Goal: Transaction & Acquisition: Purchase product/service

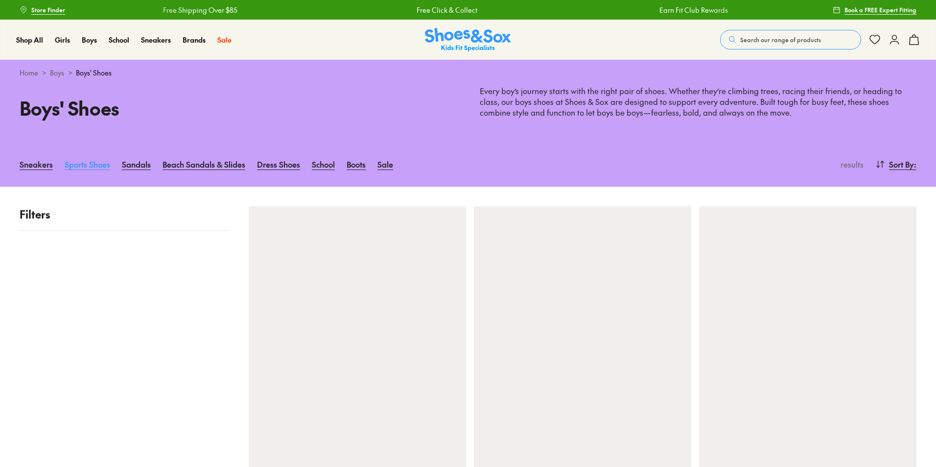
click at [86, 166] on link "Sports Shoes" at bounding box center [88, 164] width 46 height 22
click at [34, 162] on link "Sneakers" at bounding box center [36, 164] width 33 height 22
click at [744, 38] on span "Search our range of products" at bounding box center [780, 39] width 81 height 9
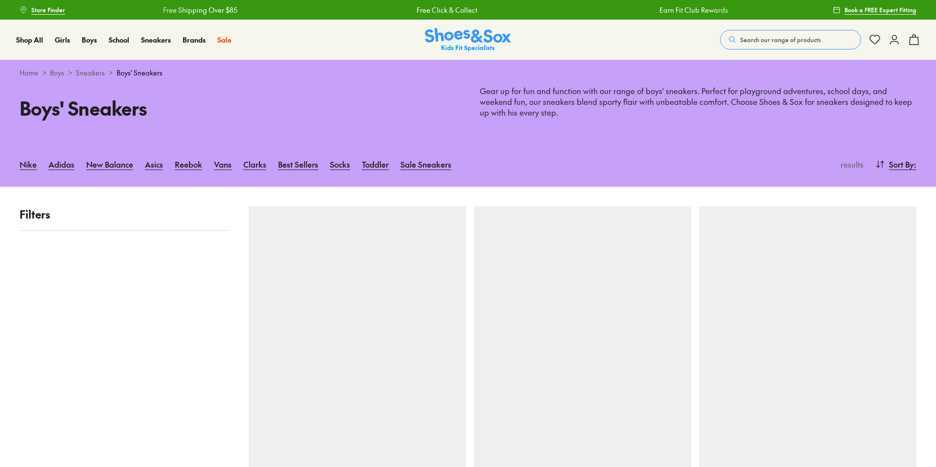
click at [768, 40] on span "Search our range of products" at bounding box center [780, 39] width 81 height 9
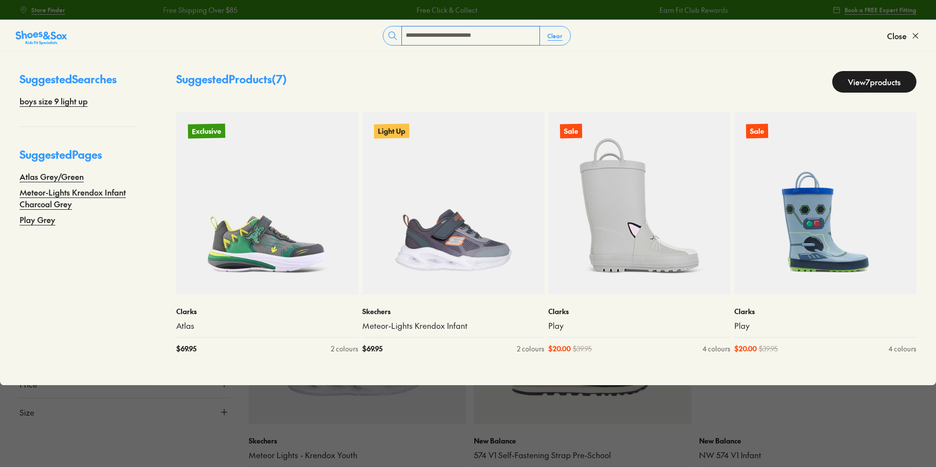
type input "**********"
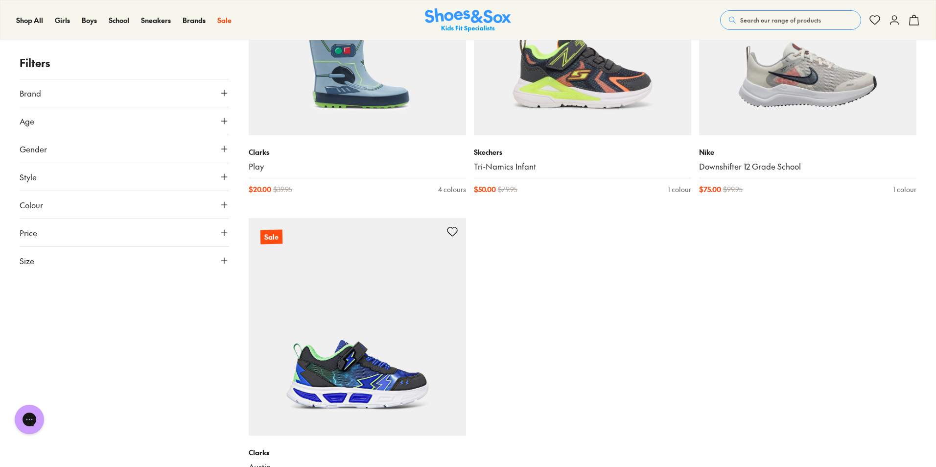
scroll to position [637, 0]
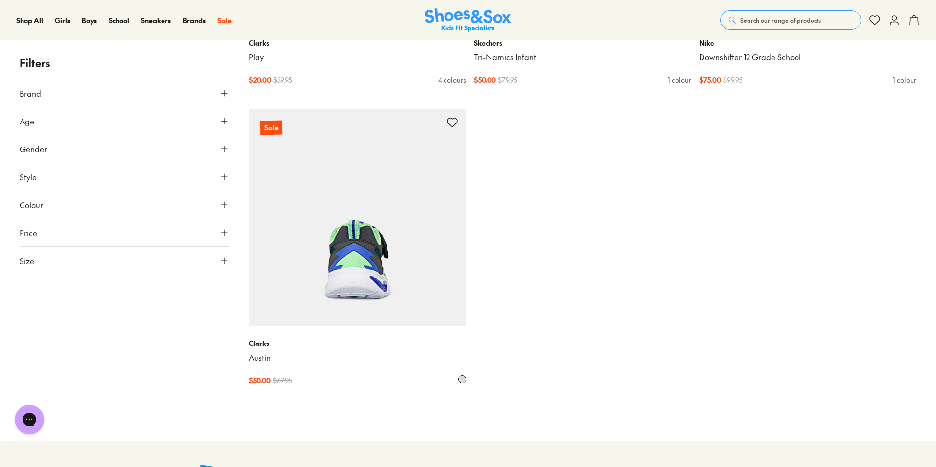
click at [394, 303] on img at bounding box center [357, 217] width 217 height 217
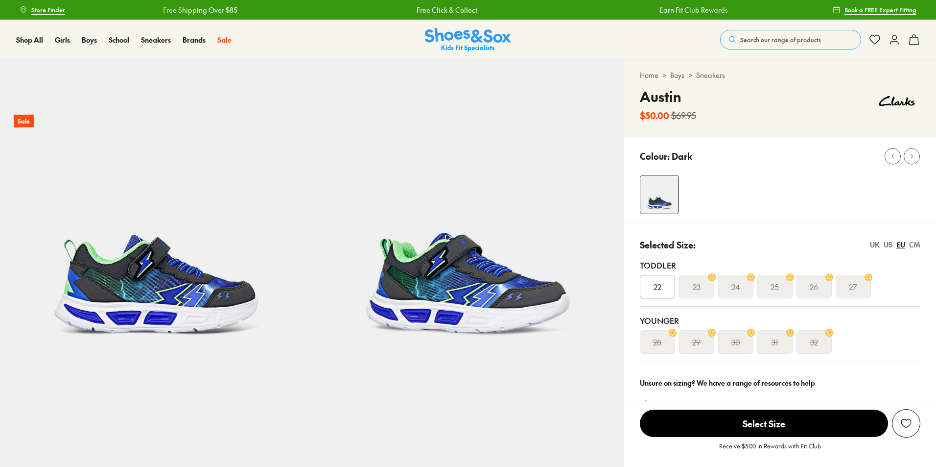
select select "*"
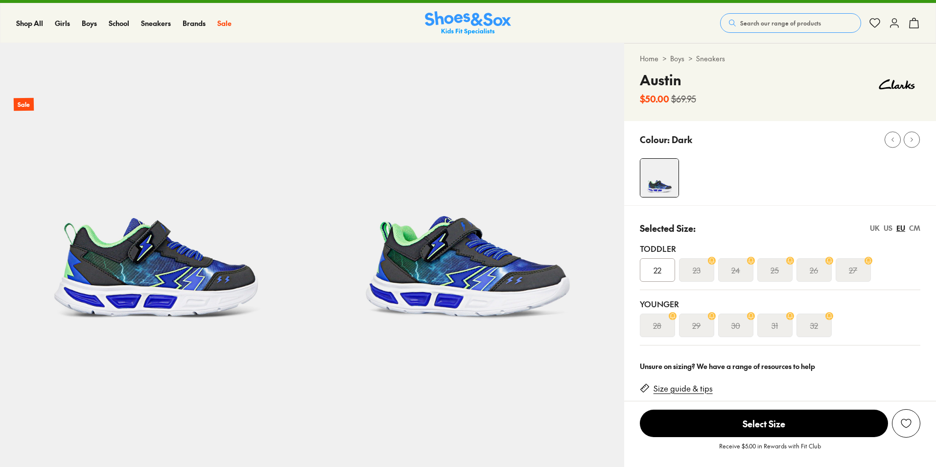
scroll to position [392, 0]
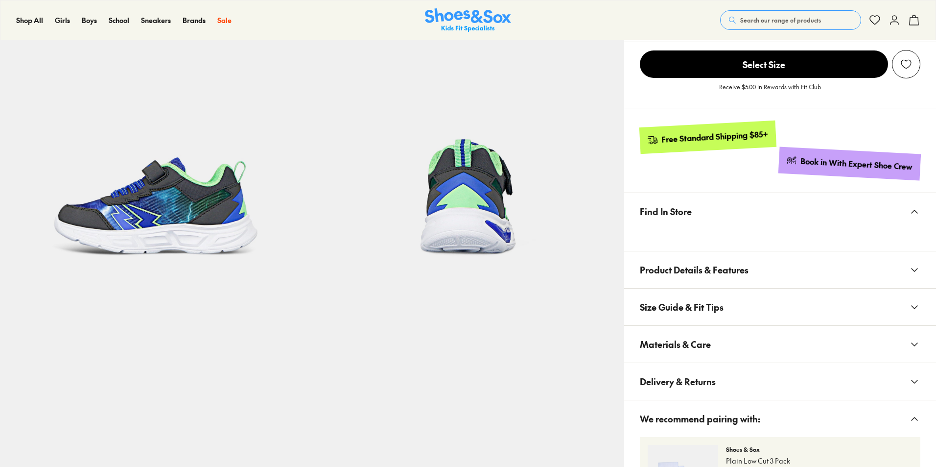
click at [685, 266] on span "Product Details & Features" at bounding box center [694, 269] width 109 height 29
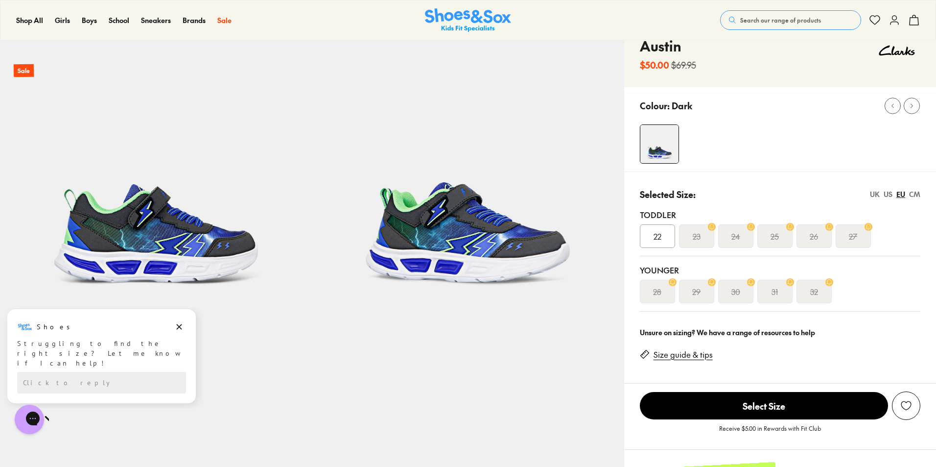
scroll to position [0, 0]
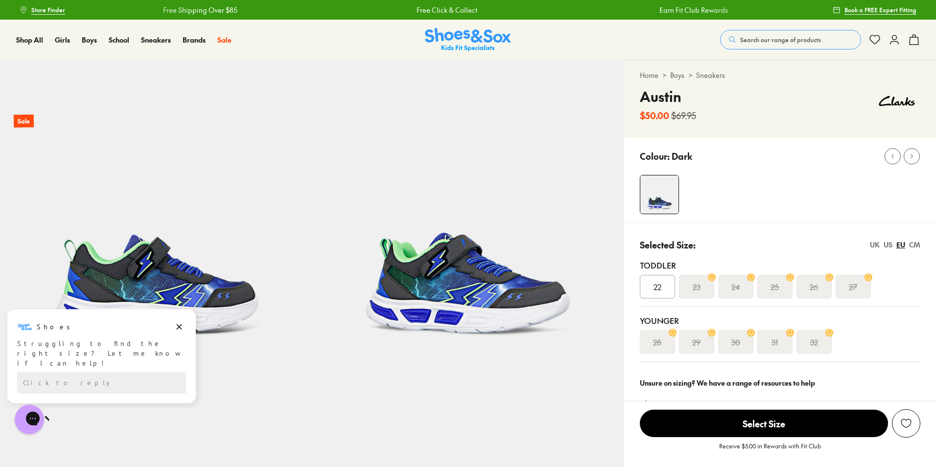
click at [874, 246] on div "UK" at bounding box center [875, 244] width 10 height 10
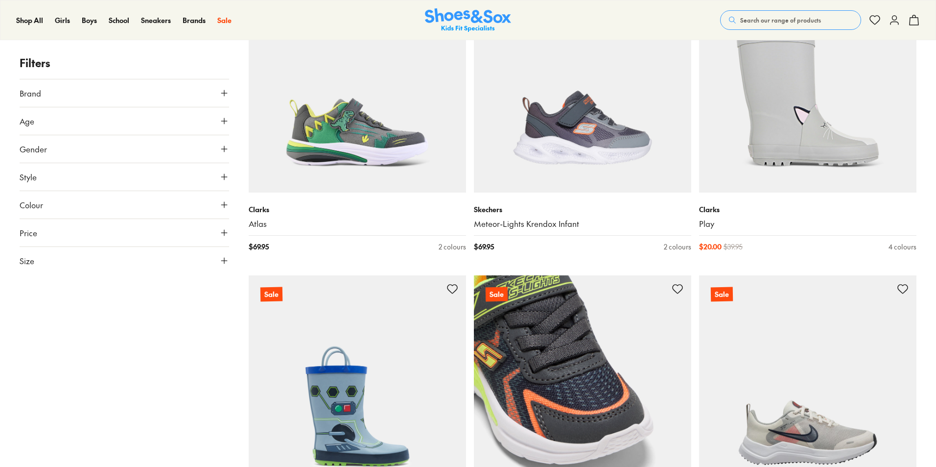
scroll to position [431, 0]
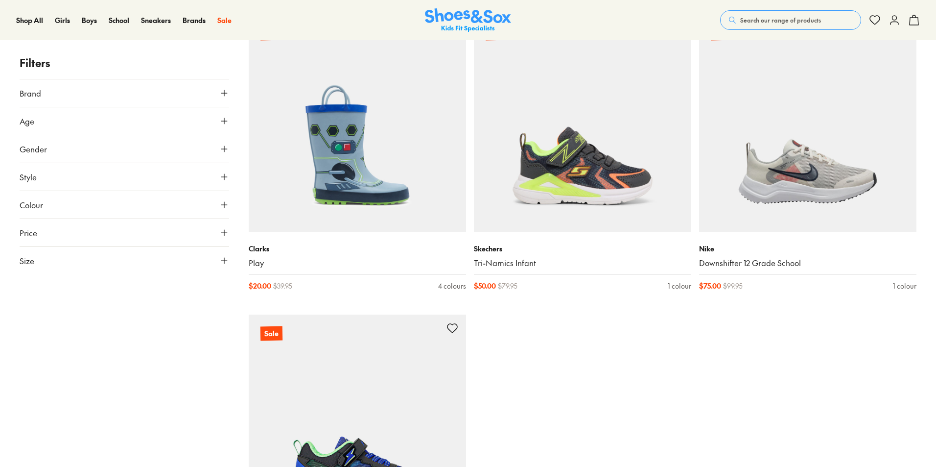
click at [752, 21] on span "Search our range of products" at bounding box center [780, 20] width 81 height 9
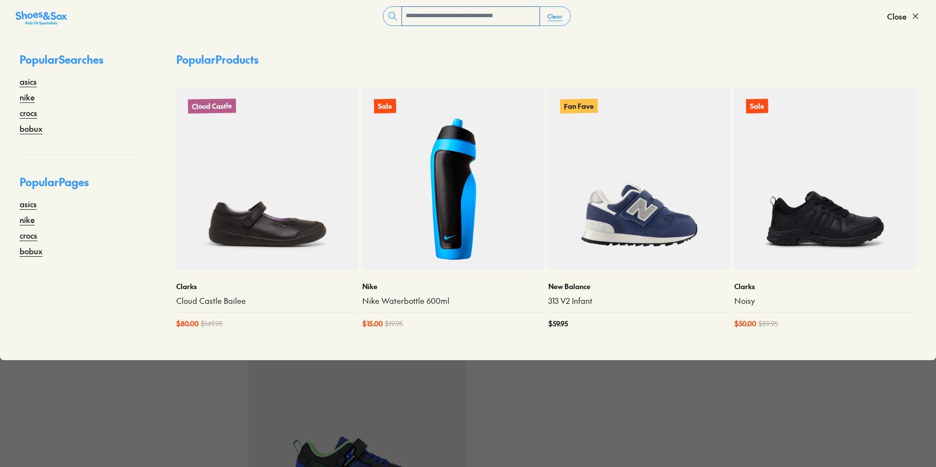
scroll to position [137, 0]
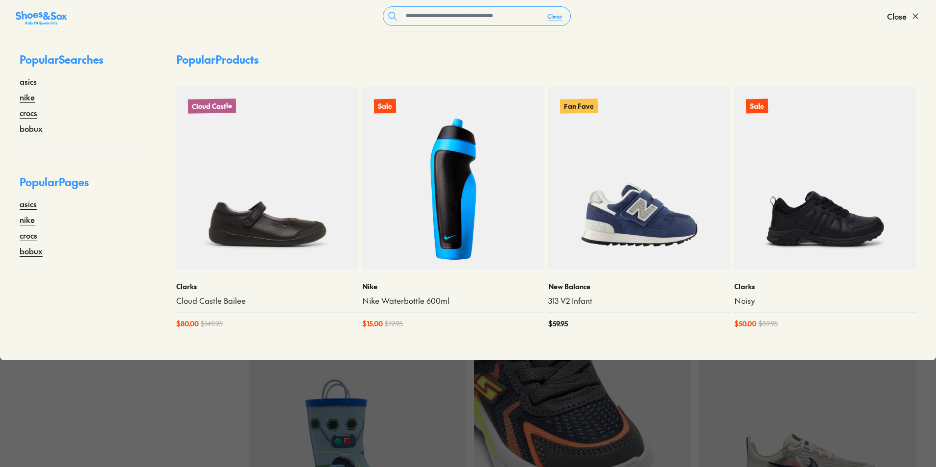
click at [686, 410] on img at bounding box center [582, 416] width 217 height 217
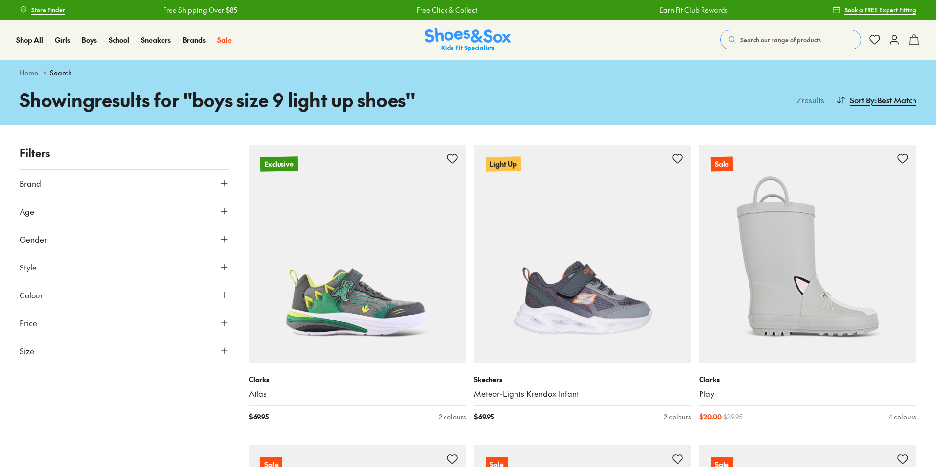
click at [747, 37] on span "Search our range of products" at bounding box center [780, 39] width 81 height 9
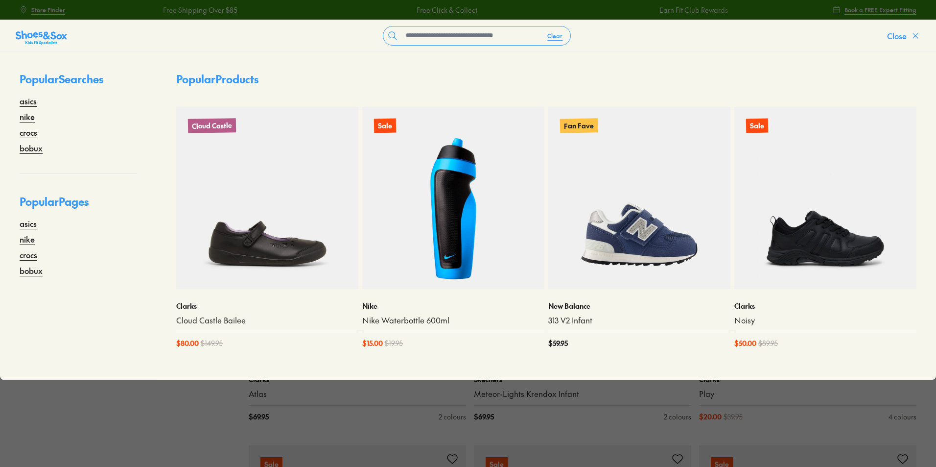
click at [913, 32] on icon at bounding box center [916, 36] width 10 height 10
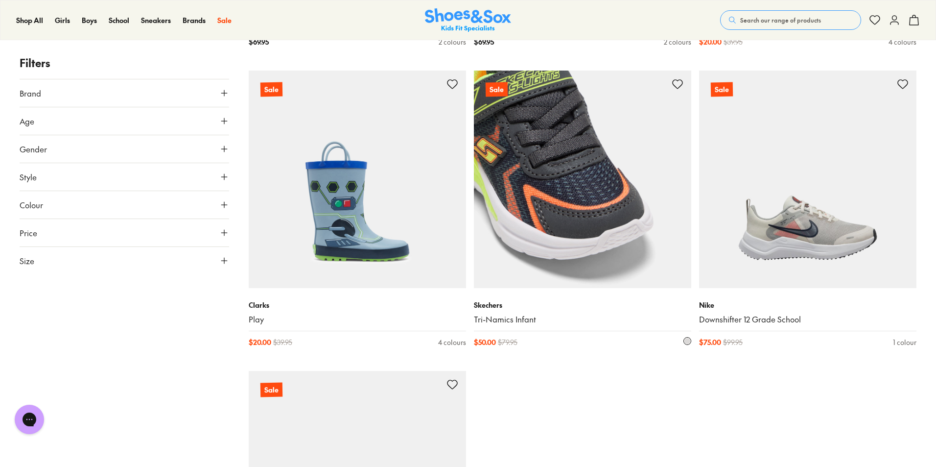
scroll to position [49, 0]
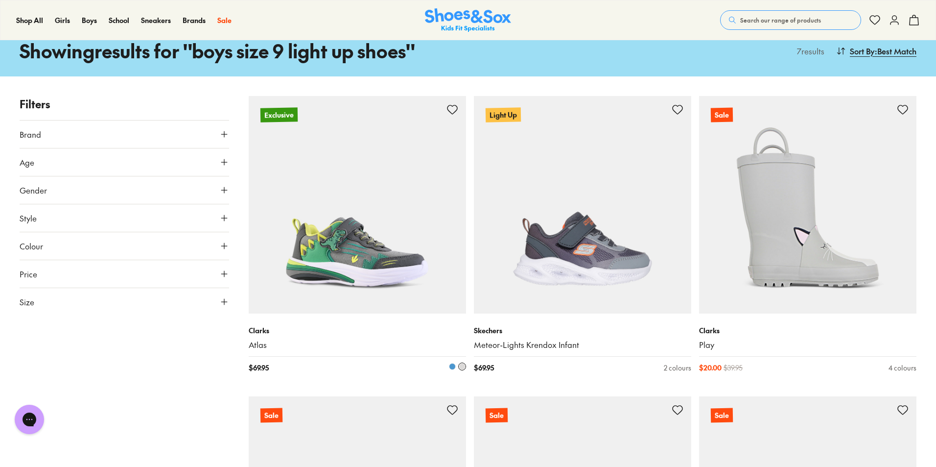
click at [316, 255] on img at bounding box center [357, 204] width 217 height 217
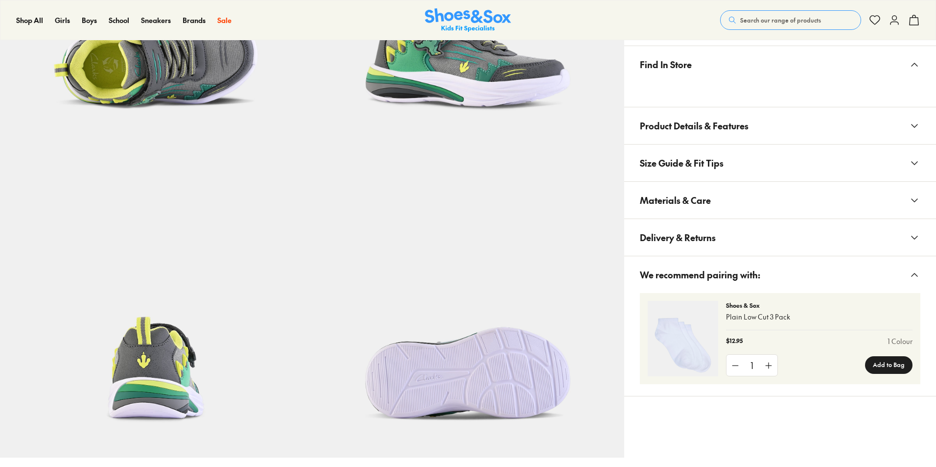
select select "*"
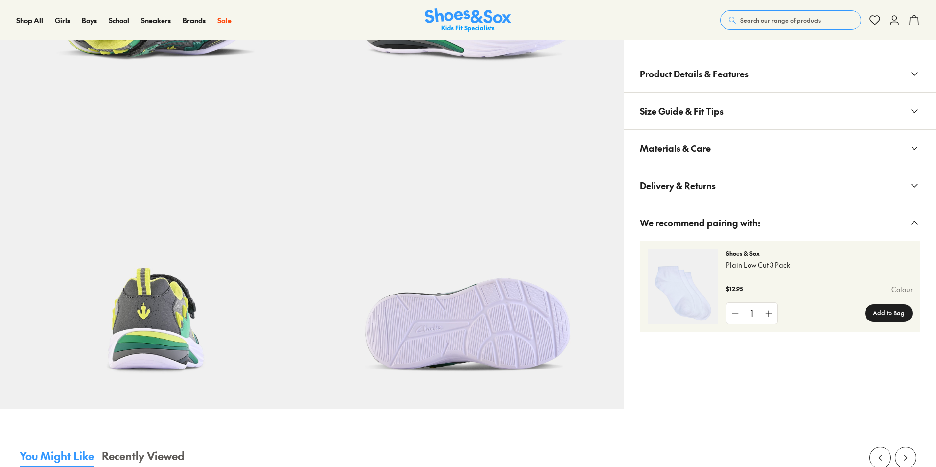
scroll to position [539, 0]
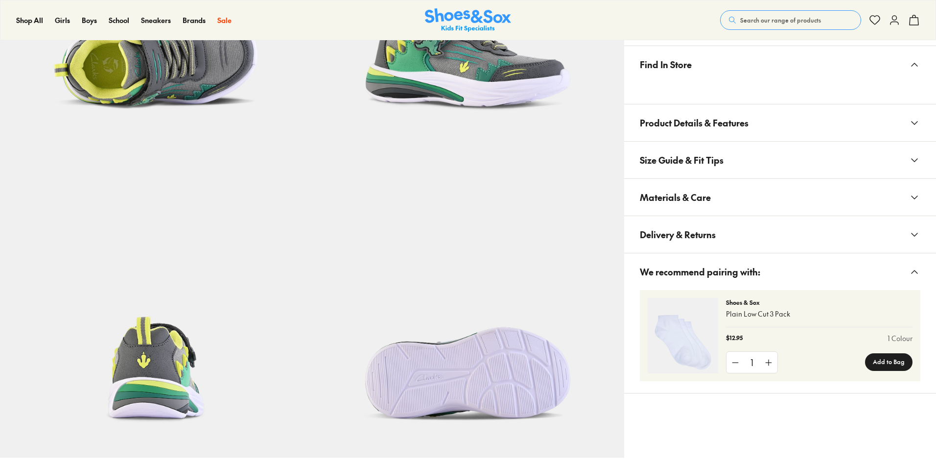
click at [688, 124] on span "Product Details & Features" at bounding box center [694, 122] width 109 height 29
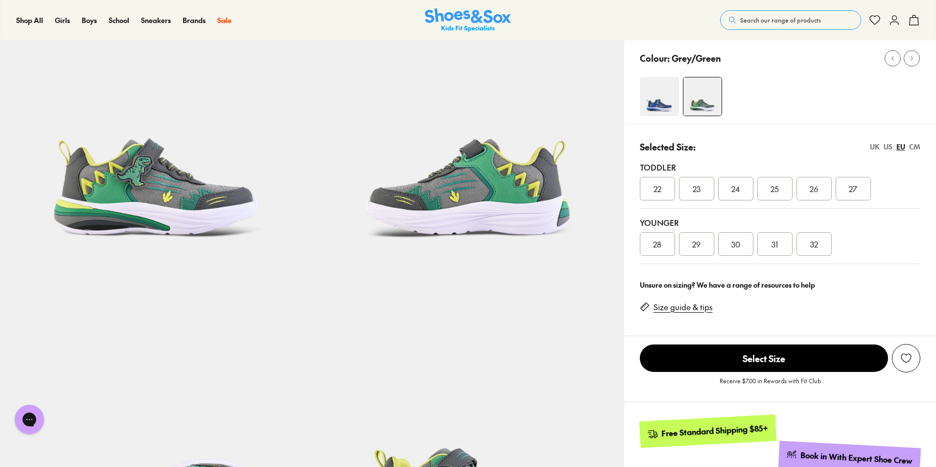
scroll to position [0, 0]
click at [877, 146] on div "UK" at bounding box center [875, 147] width 10 height 10
click at [855, 191] on span "09" at bounding box center [853, 189] width 9 height 12
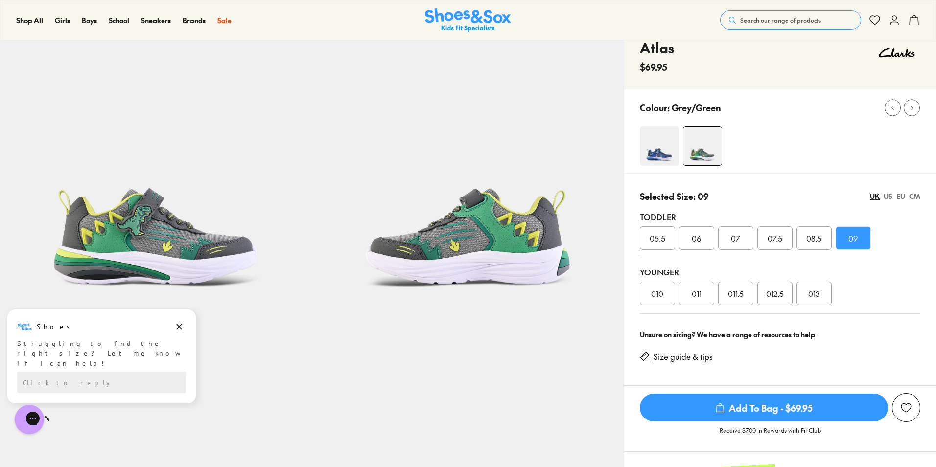
scroll to position [49, 0]
click at [760, 409] on span "Add To Bag - $69.95" at bounding box center [764, 406] width 248 height 27
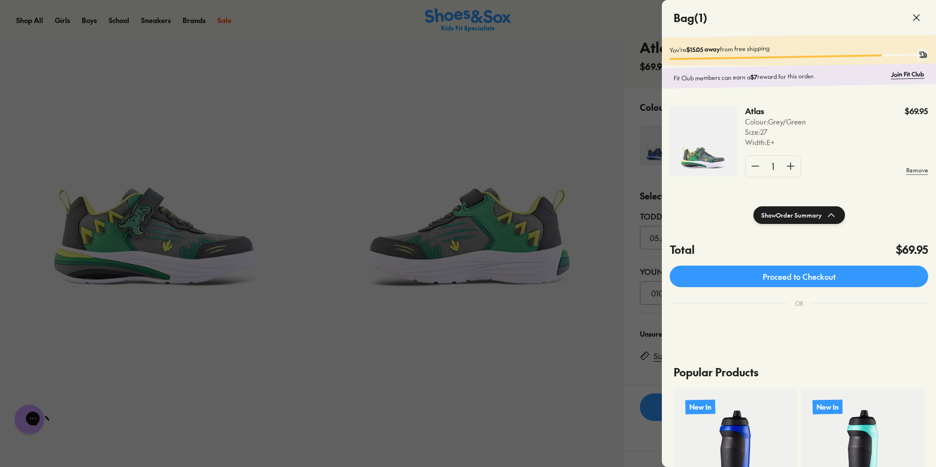
click at [916, 15] on icon at bounding box center [917, 18] width 12 height 12
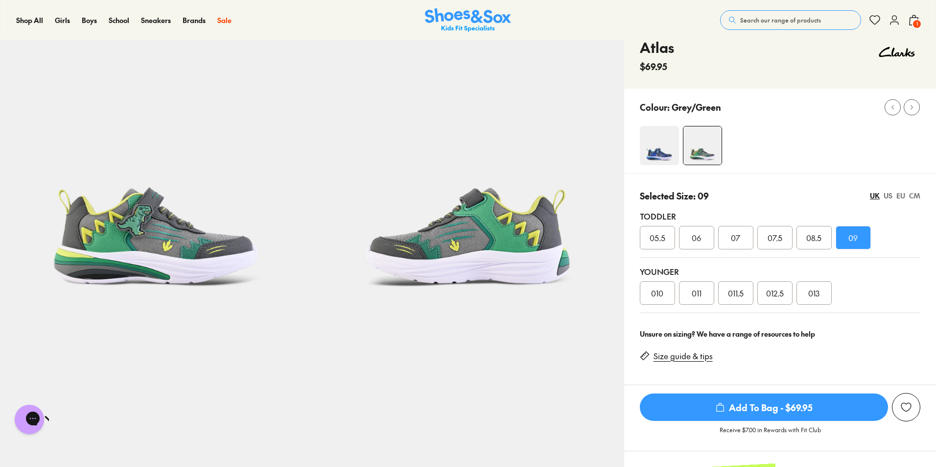
click at [436, 265] on img at bounding box center [468, 167] width 312 height 312
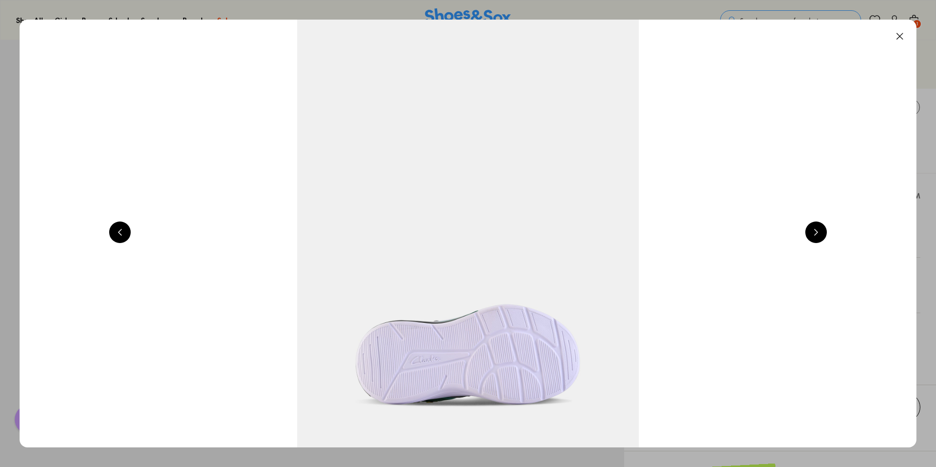
scroll to position [0, 1802]
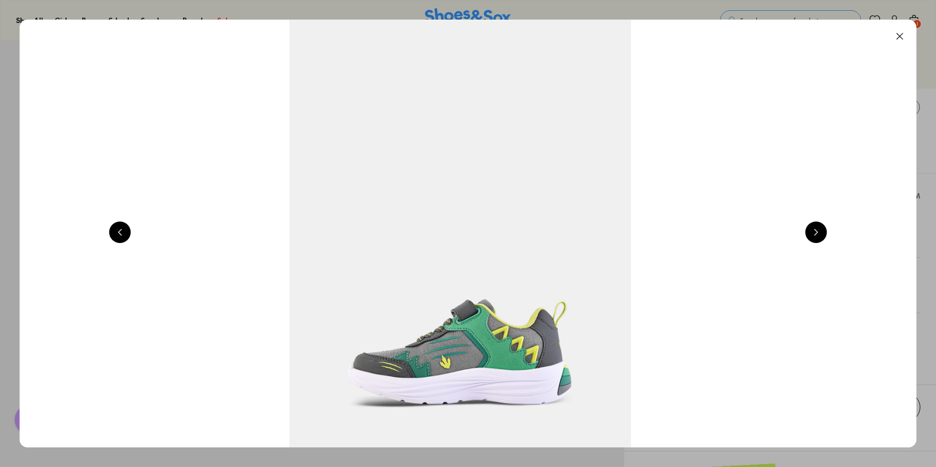
click at [820, 230] on button at bounding box center [817, 232] width 22 height 22
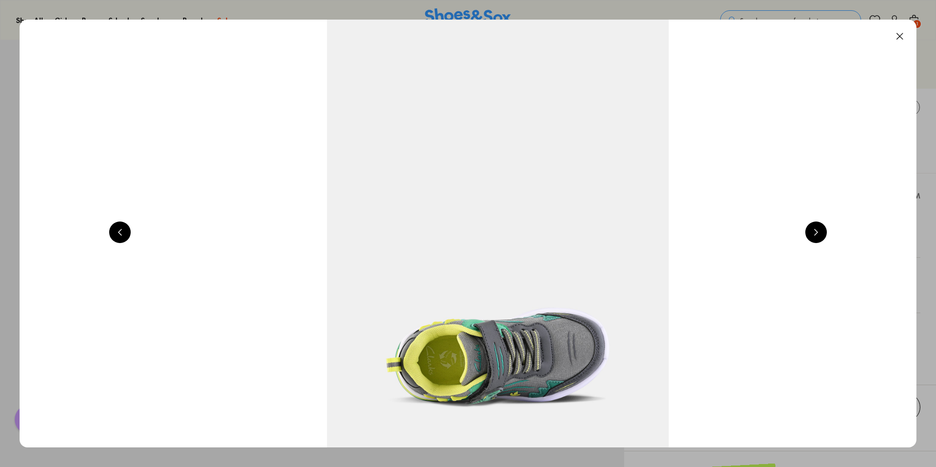
scroll to position [0, 2703]
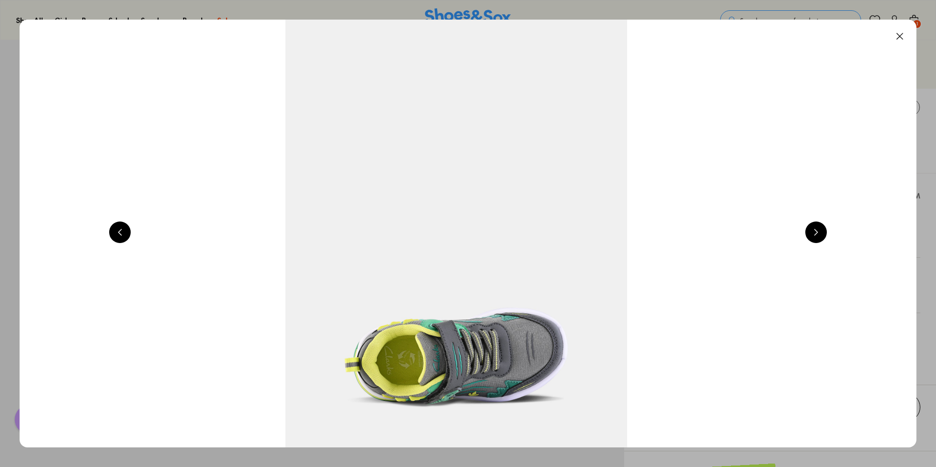
click at [900, 33] on button at bounding box center [900, 36] width 22 height 22
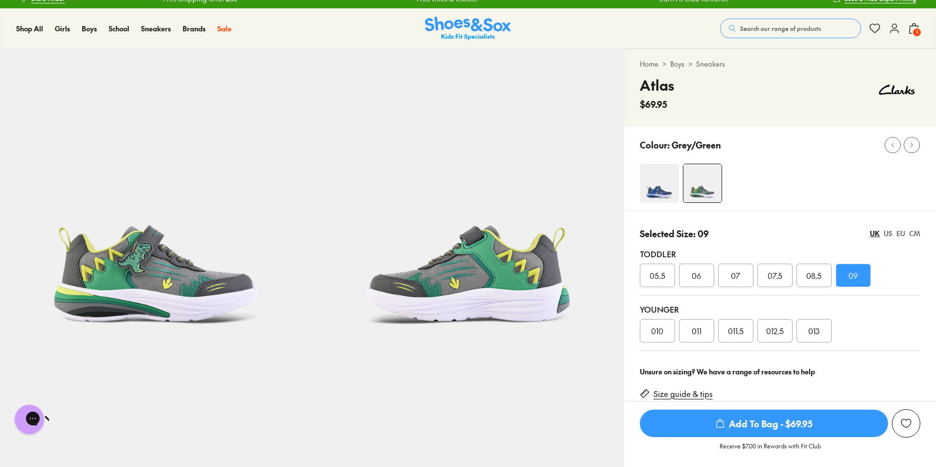
scroll to position [0, 0]
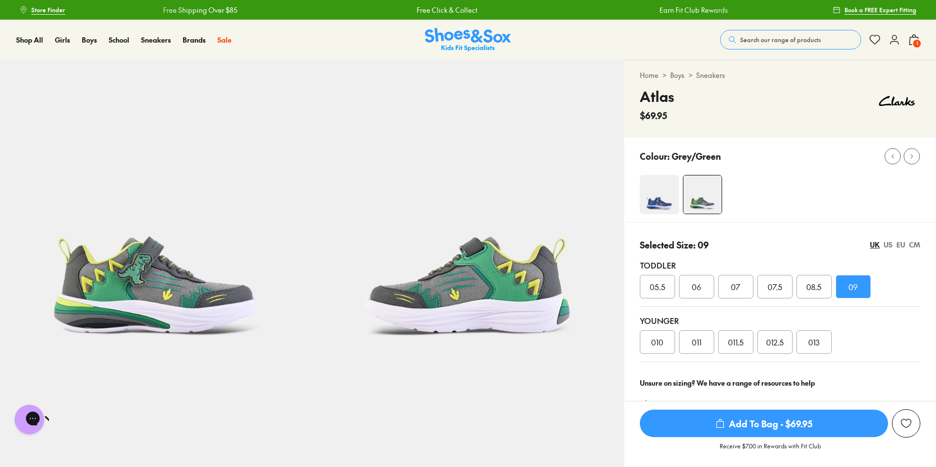
click at [48, 8] on span "Store Finder" at bounding box center [48, 9] width 34 height 9
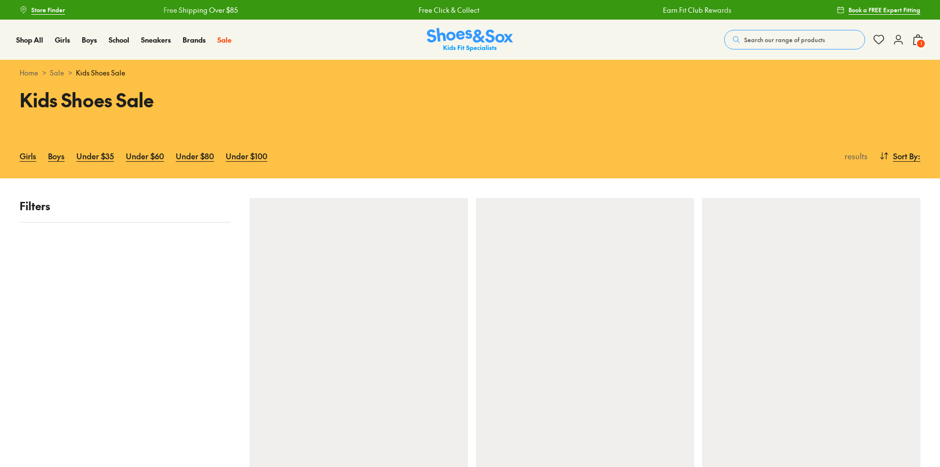
click at [759, 41] on span "Search our range of products" at bounding box center [784, 39] width 81 height 9
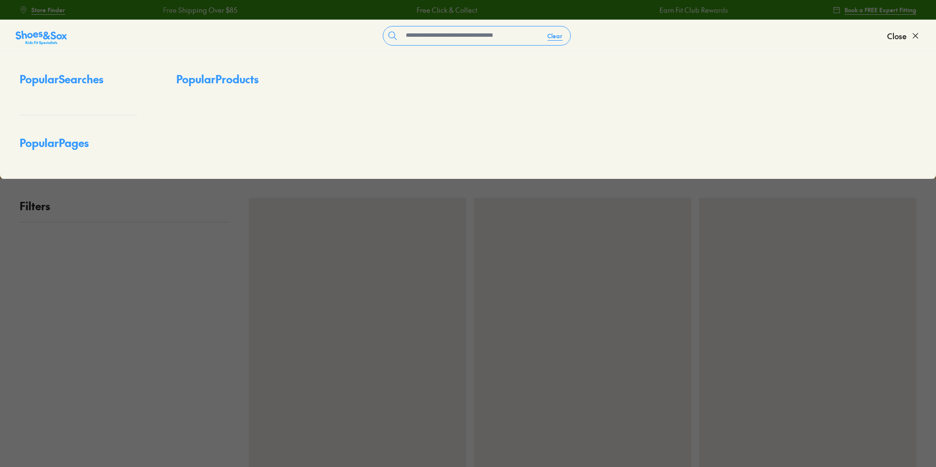
click at [749, 41] on form "Clear" at bounding box center [477, 36] width 820 height 20
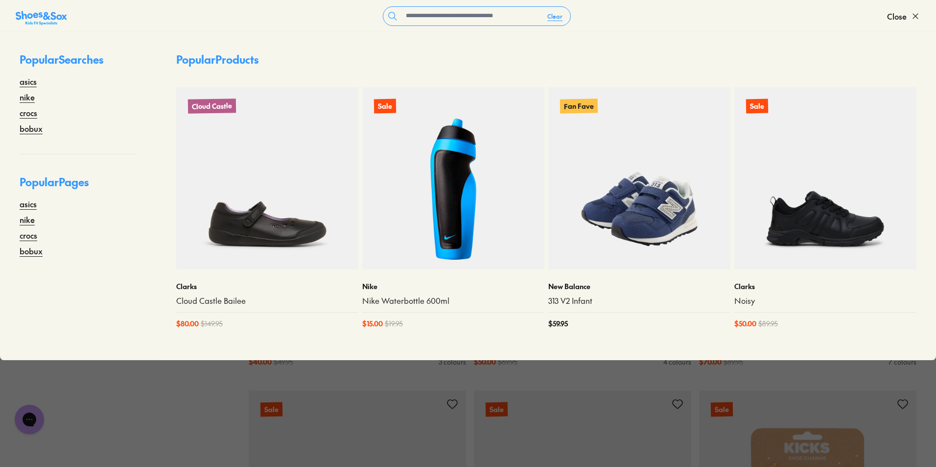
scroll to position [555, 0]
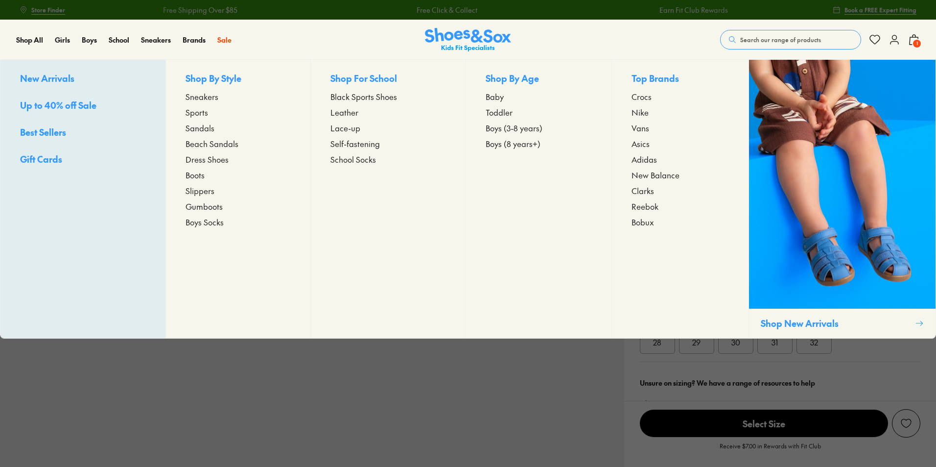
select select "*"
click at [204, 206] on span "Gumboots" at bounding box center [204, 206] width 37 height 12
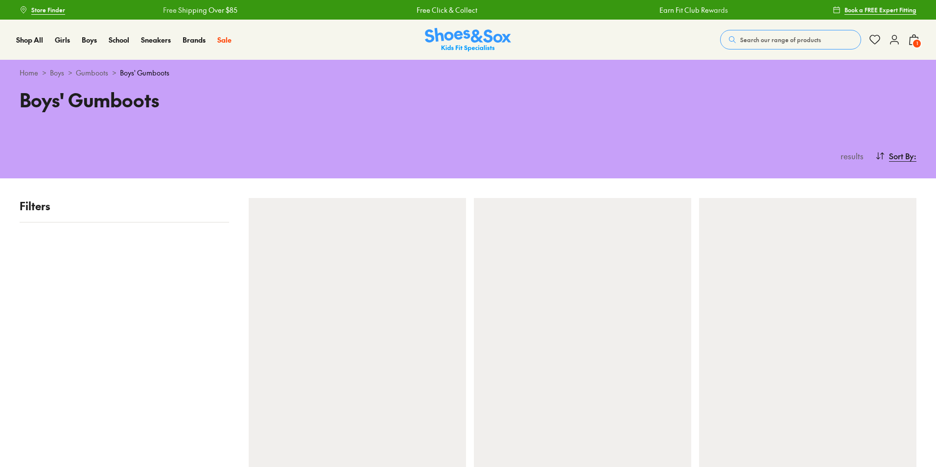
click at [772, 39] on span "Search our range of products" at bounding box center [780, 39] width 81 height 9
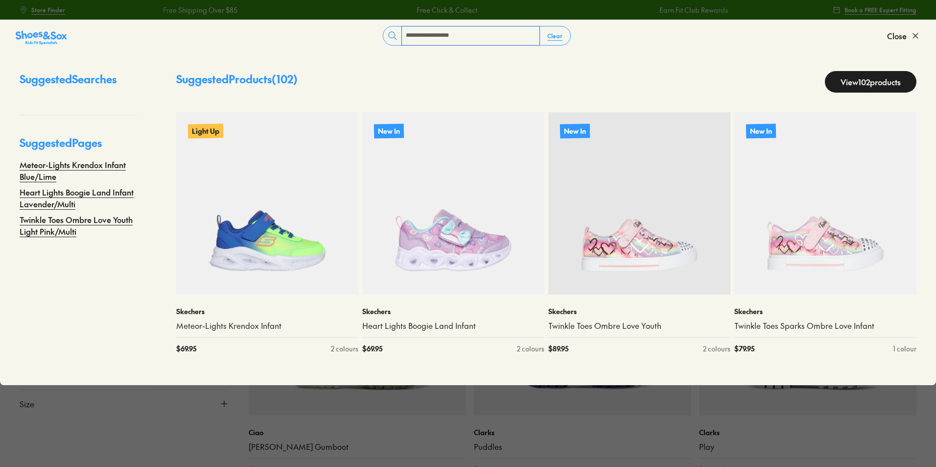
type input "**********"
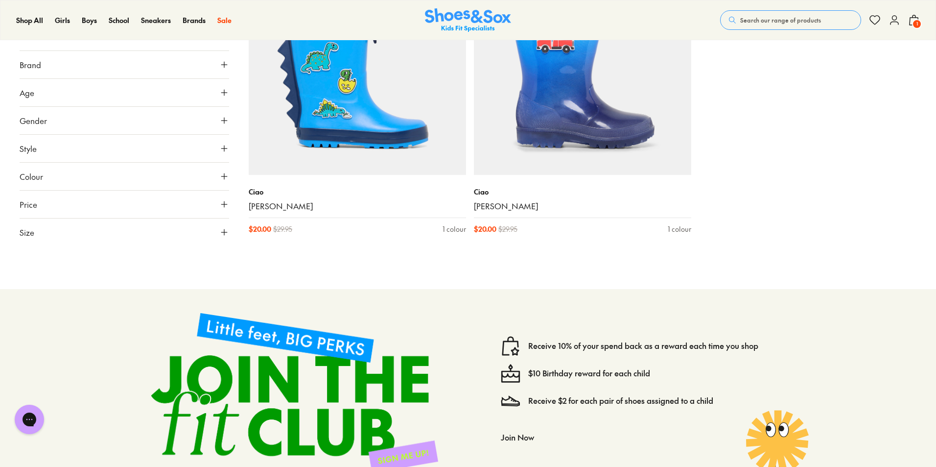
scroll to position [807, 0]
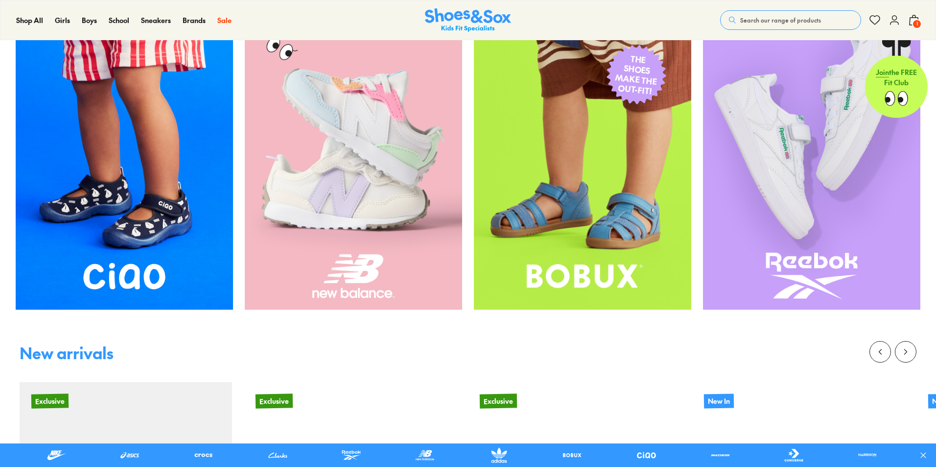
scroll to position [196, 0]
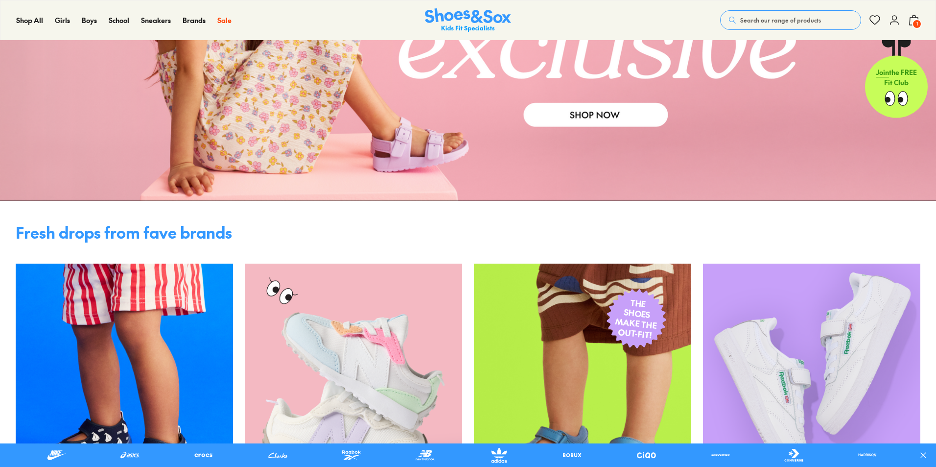
click at [916, 24] on span "1" at bounding box center [917, 24] width 10 height 10
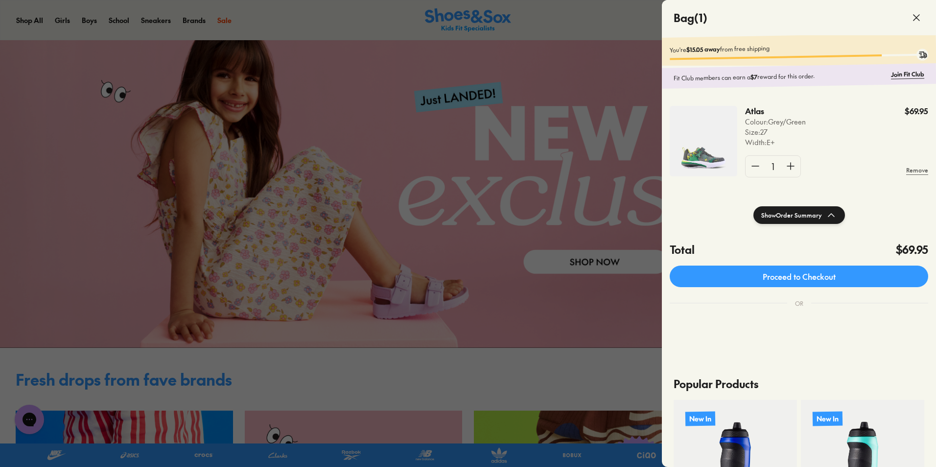
scroll to position [0, 0]
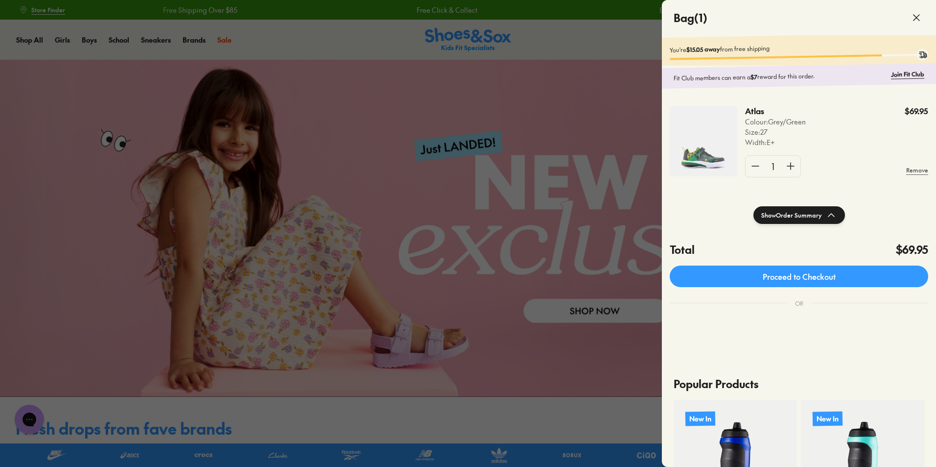
click at [790, 217] on button "Show Order Summary" at bounding box center [800, 215] width 92 height 18
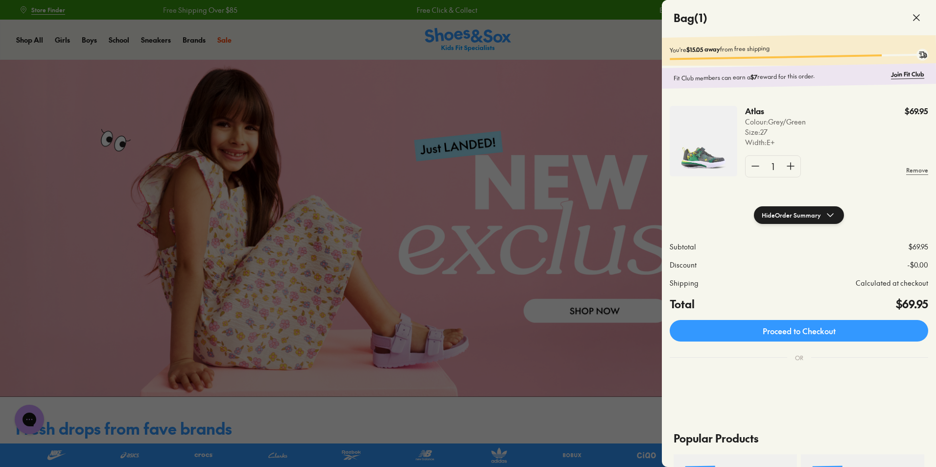
click at [93, 40] on div at bounding box center [468, 233] width 936 height 467
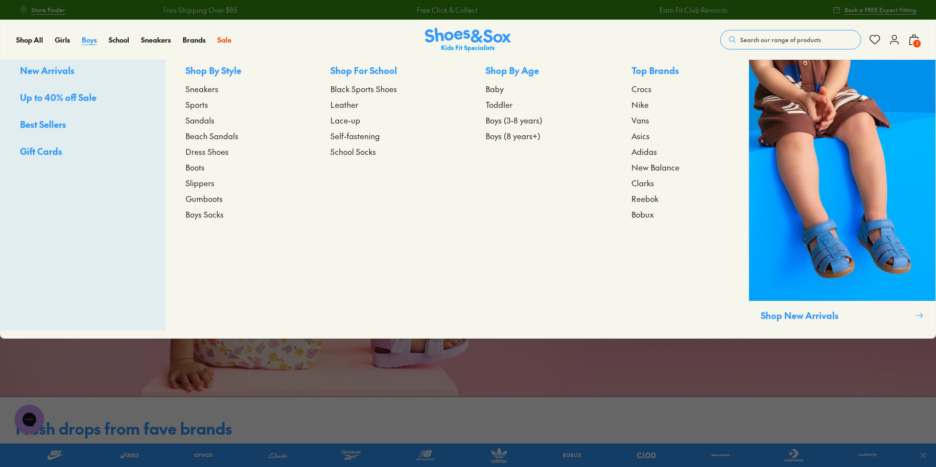
click at [93, 40] on span "Boys" at bounding box center [89, 40] width 15 height 10
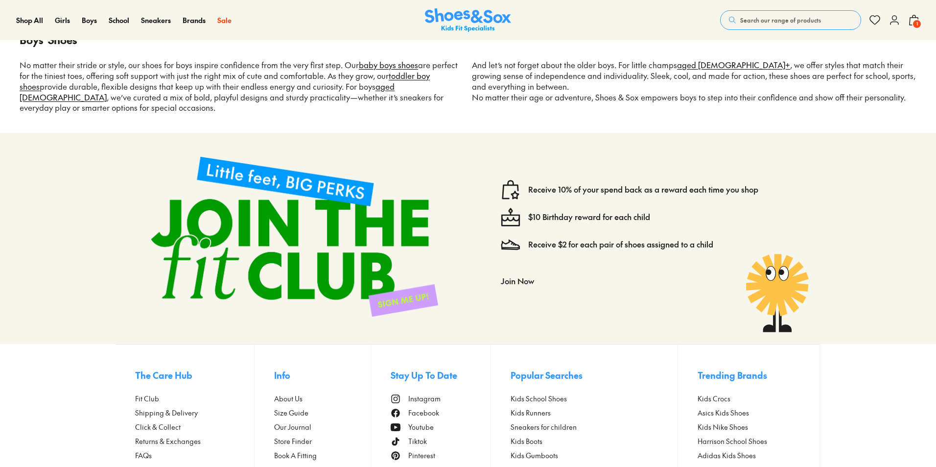
click at [761, 22] on span "Search our range of products" at bounding box center [780, 20] width 81 height 9
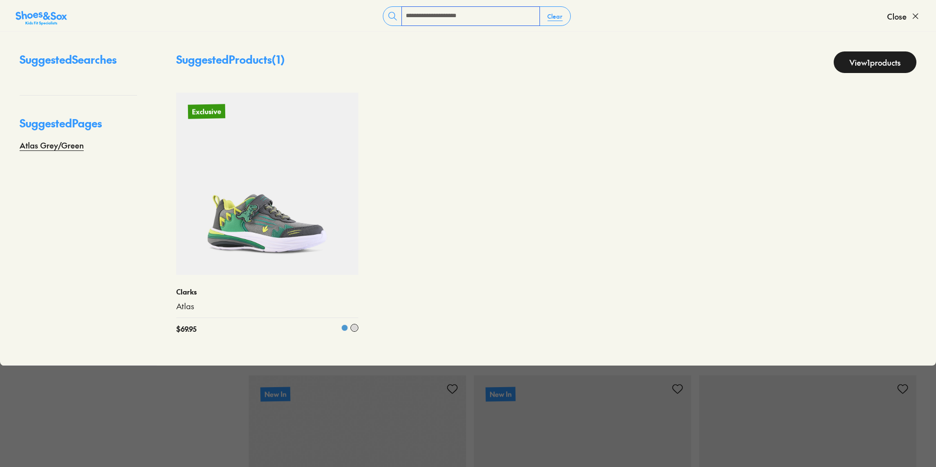
type input "**********"
click at [261, 240] on img at bounding box center [267, 184] width 182 height 182
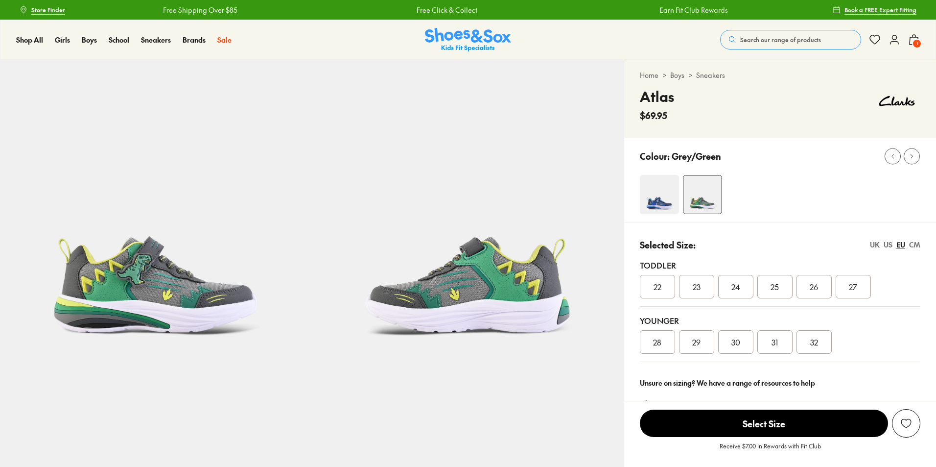
select select "*"
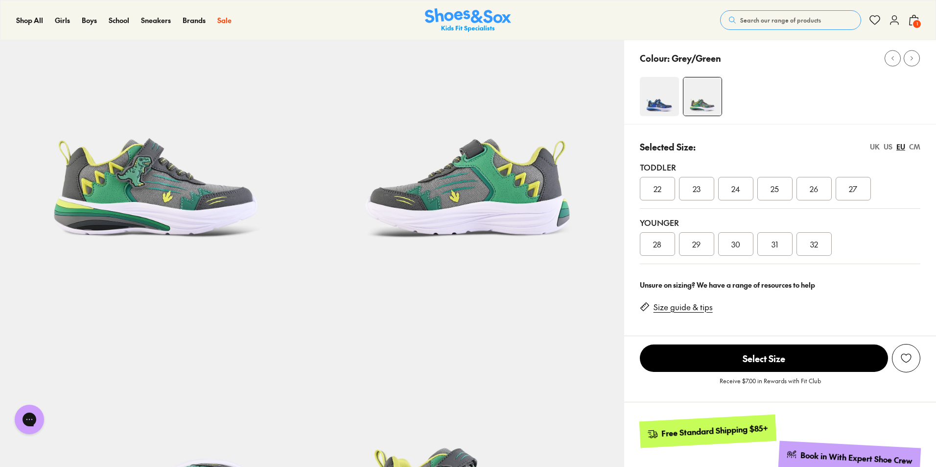
click at [683, 306] on link "Size guide & tips" at bounding box center [683, 307] width 59 height 11
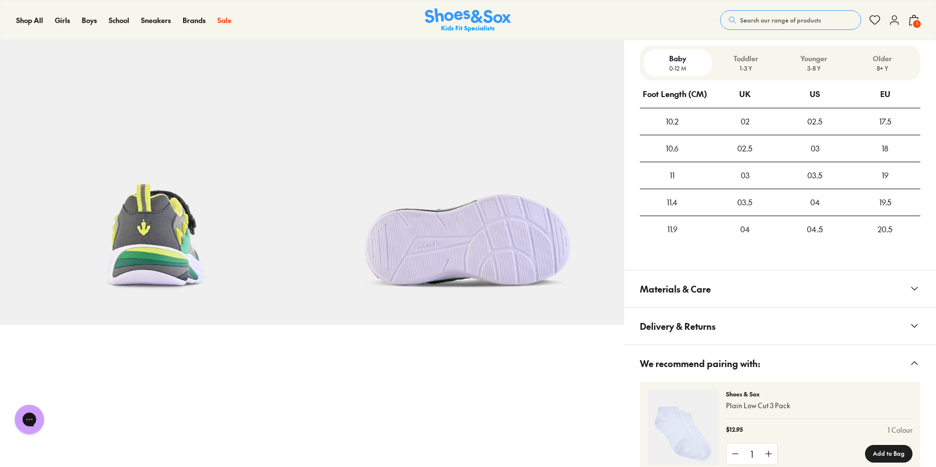
scroll to position [573, 0]
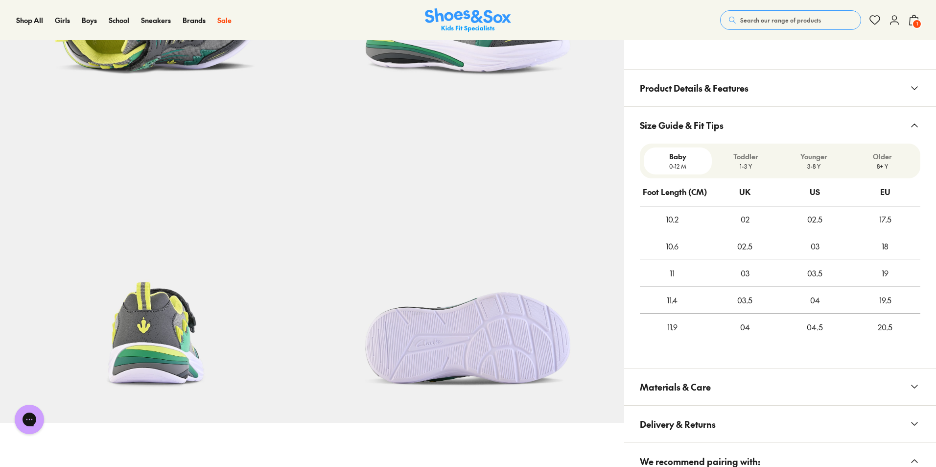
click at [764, 21] on span "Search our range of products" at bounding box center [780, 20] width 81 height 9
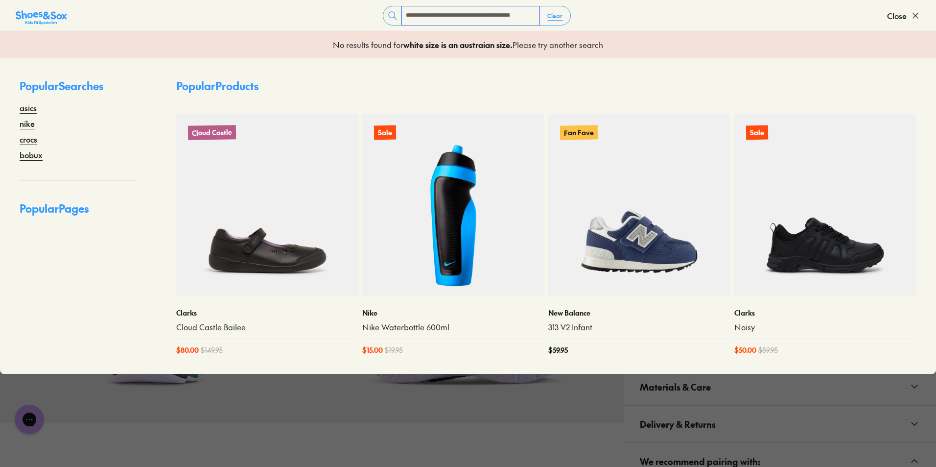
type input "**********"
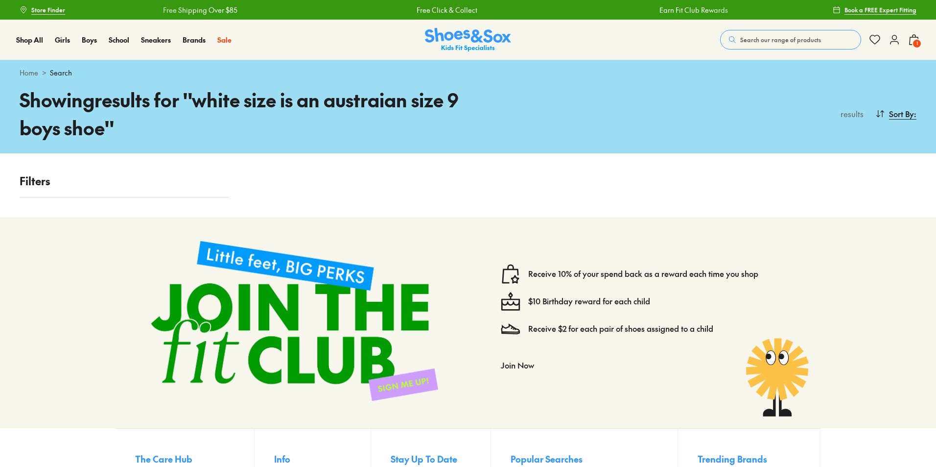
click at [753, 40] on span "Search our range of products" at bounding box center [780, 39] width 81 height 9
click at [751, 43] on form "Clear" at bounding box center [477, 36] width 820 height 20
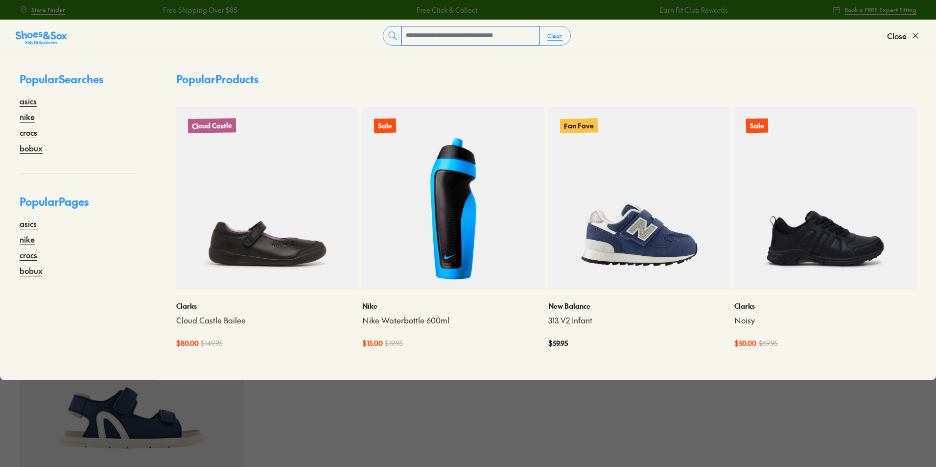
click at [414, 38] on input "text" at bounding box center [471, 35] width 138 height 19
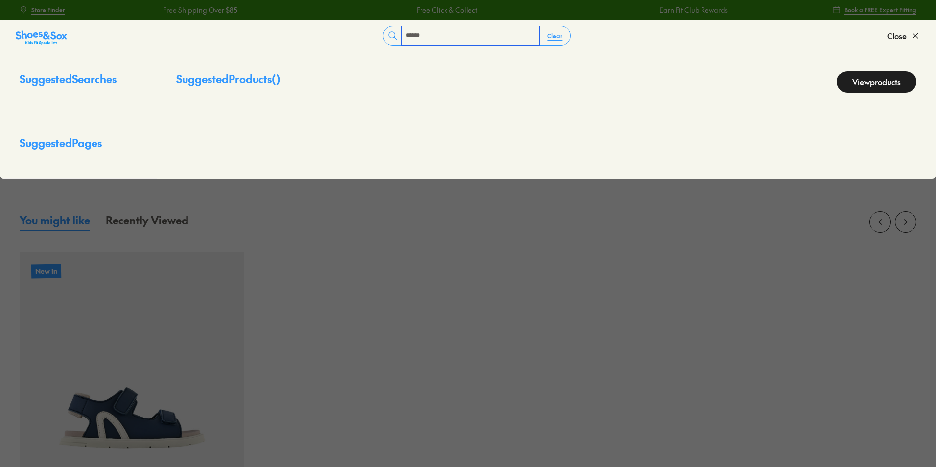
click at [416, 37] on input "******" at bounding box center [471, 35] width 138 height 19
click at [405, 35] on input "******" at bounding box center [471, 35] width 138 height 19
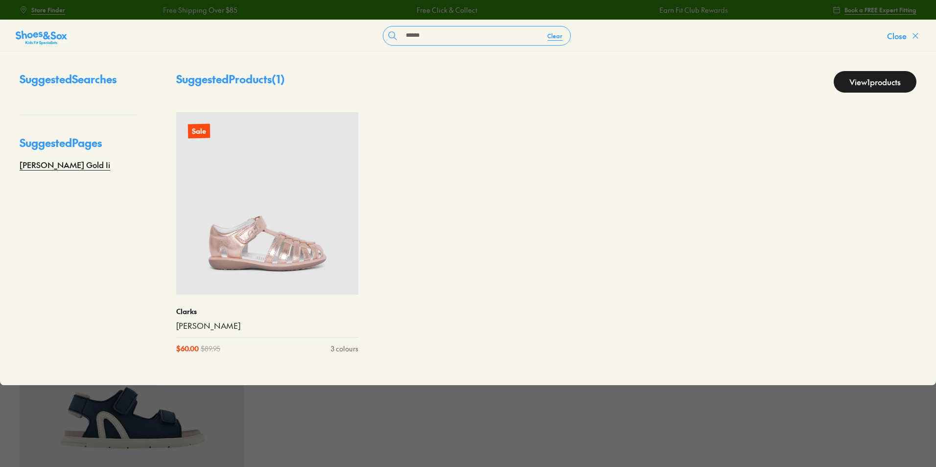
click at [894, 36] on span "Close" at bounding box center [897, 36] width 20 height 12
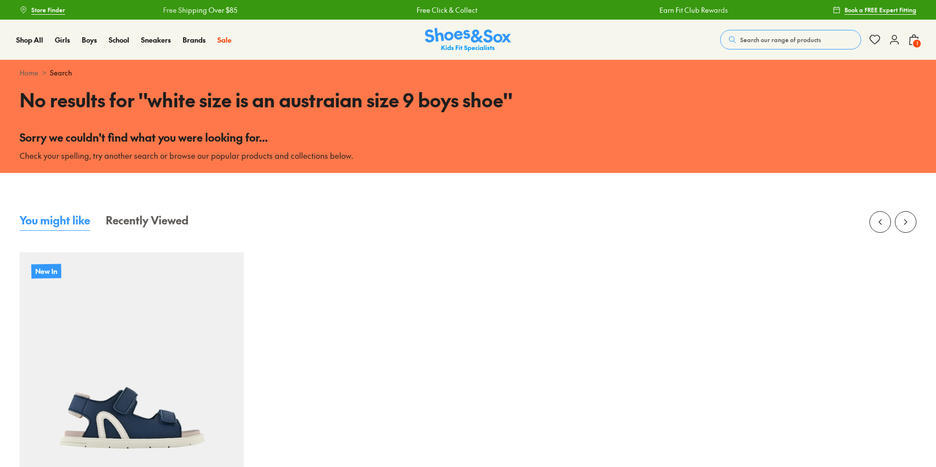
click at [744, 40] on span "Search our range of products" at bounding box center [780, 39] width 81 height 9
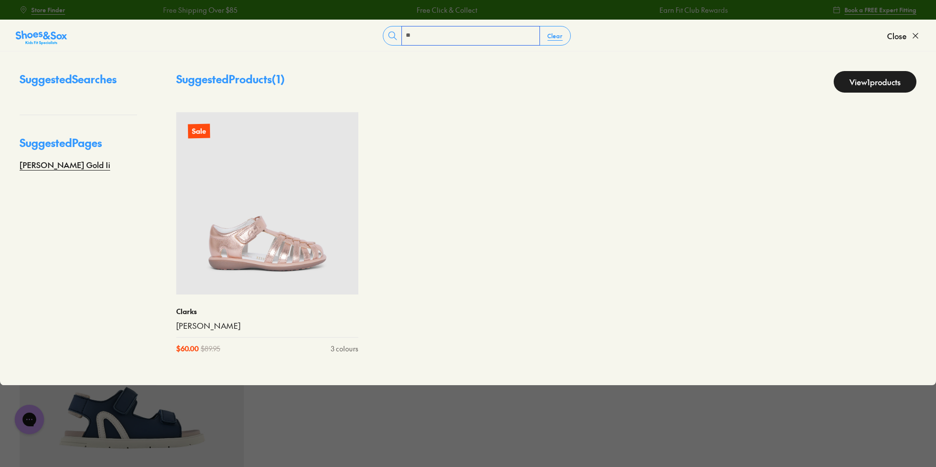
type input "*"
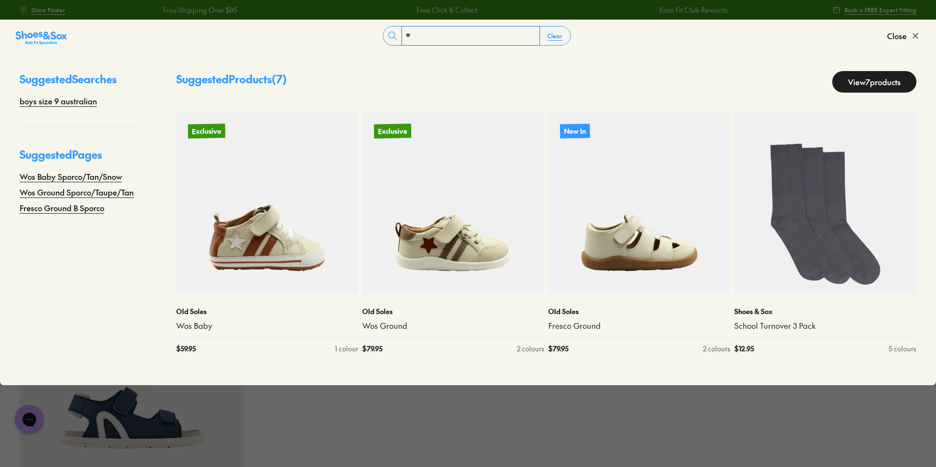
type input "*"
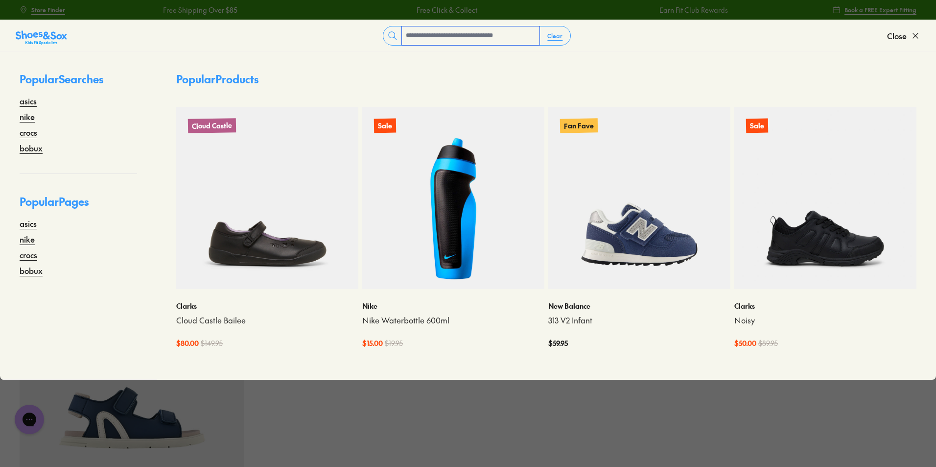
type input "*"
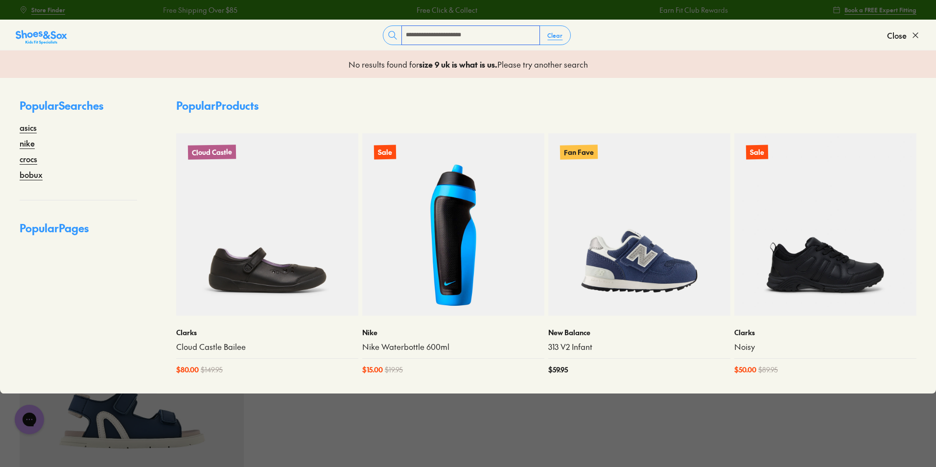
type input "**********"
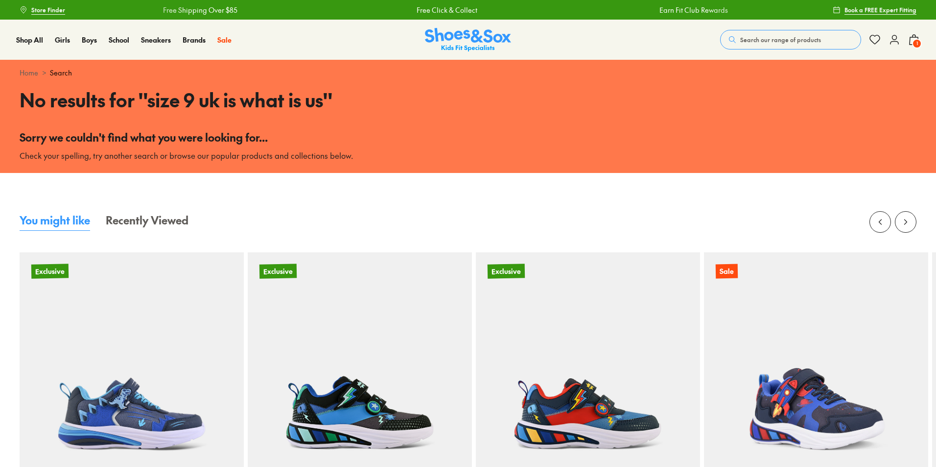
click at [748, 39] on span "Search our range of products" at bounding box center [780, 39] width 81 height 9
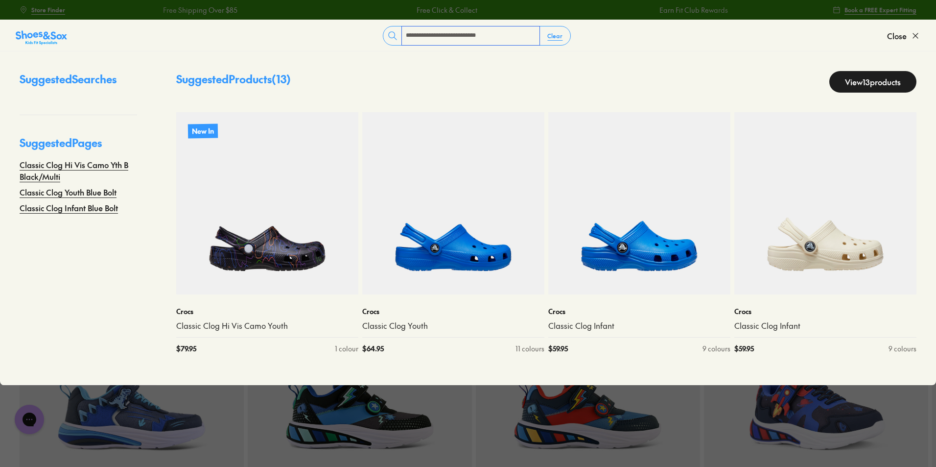
type input "**********"
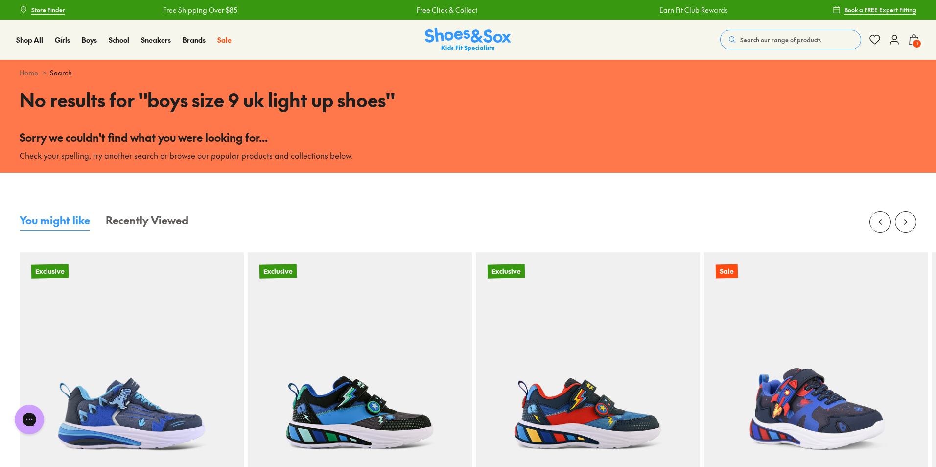
click at [754, 40] on span "Search our range of products" at bounding box center [780, 39] width 81 height 9
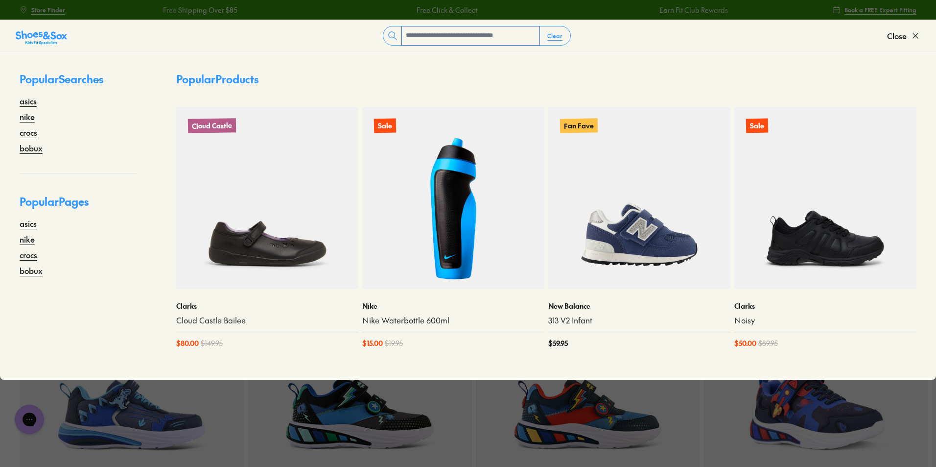
click at [421, 39] on input "text" at bounding box center [471, 35] width 138 height 19
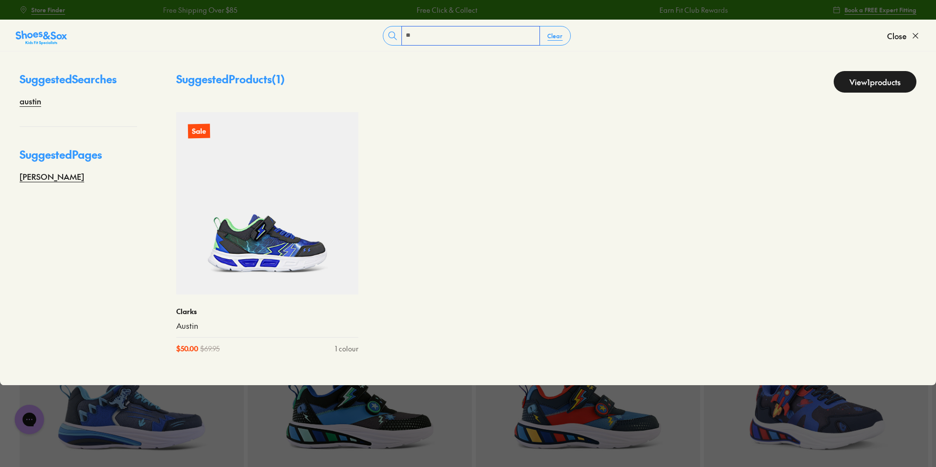
type input "*"
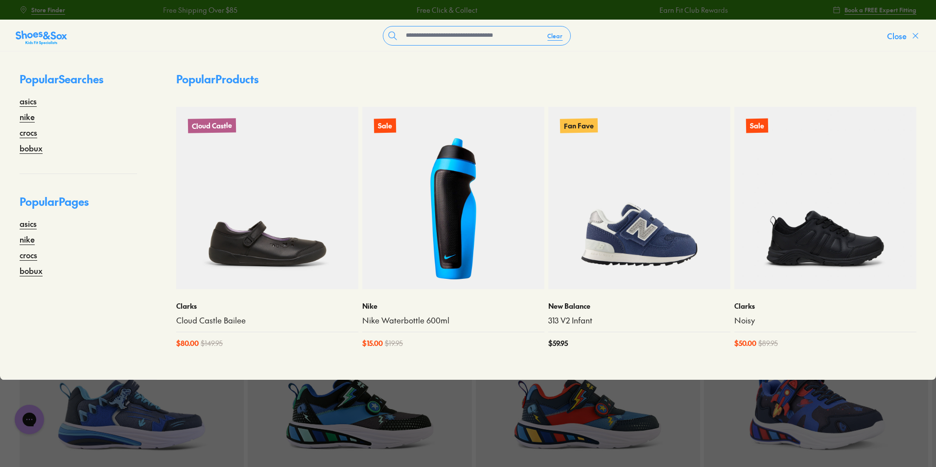
click at [907, 36] on span "Close" at bounding box center [897, 36] width 20 height 12
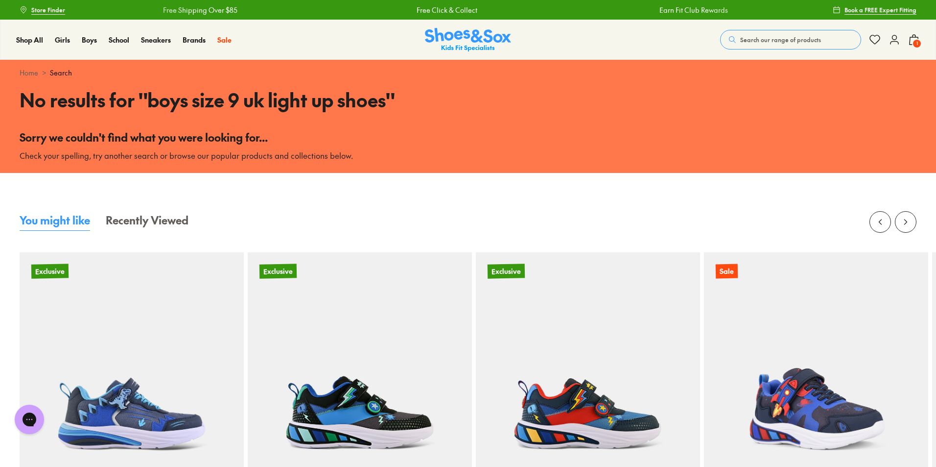
click at [921, 42] on span "1" at bounding box center [917, 44] width 10 height 10
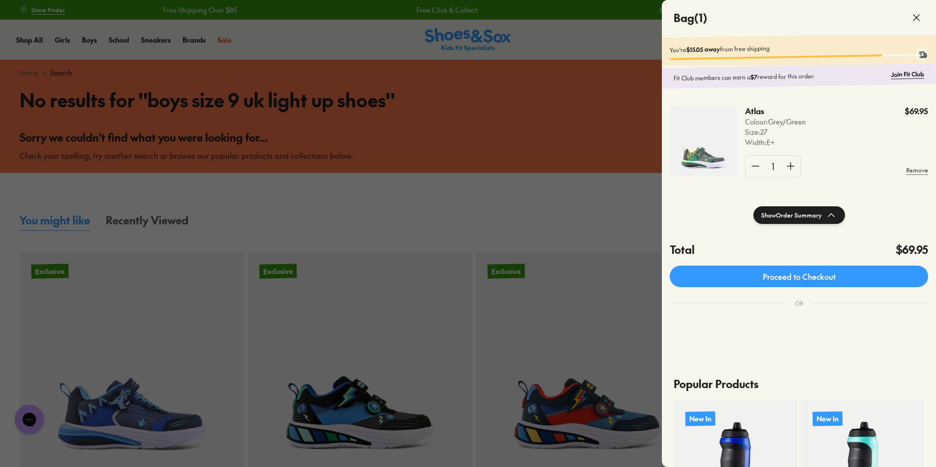
click at [709, 159] on img at bounding box center [704, 141] width 68 height 71
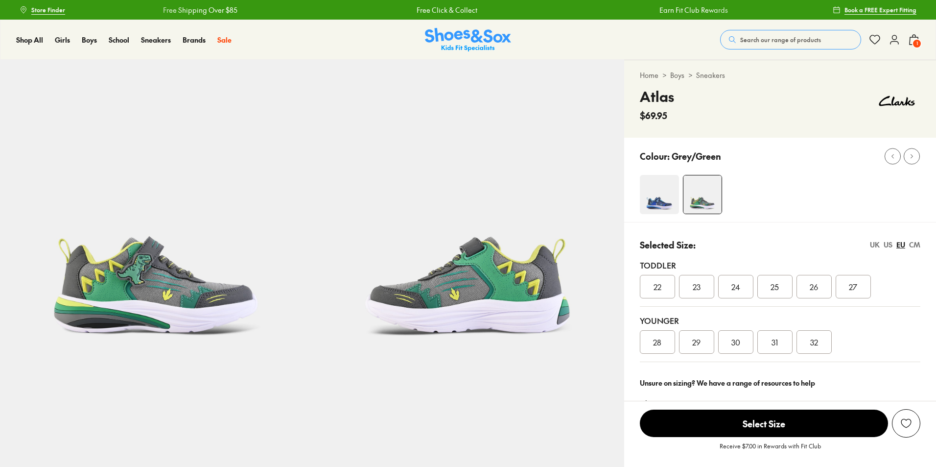
select select "*"
click at [873, 243] on div "UK" at bounding box center [875, 244] width 10 height 10
click at [852, 287] on span "09" at bounding box center [853, 287] width 9 height 12
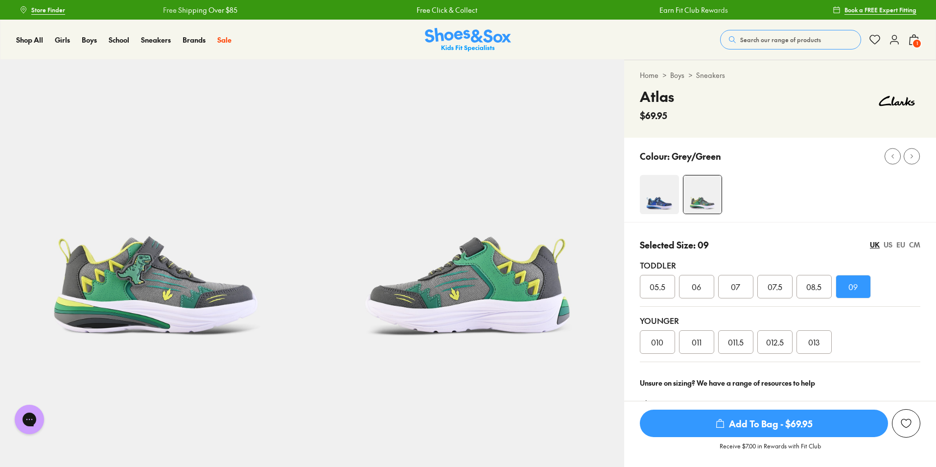
click at [768, 427] on span "Add To Bag - $69.95" at bounding box center [764, 422] width 248 height 27
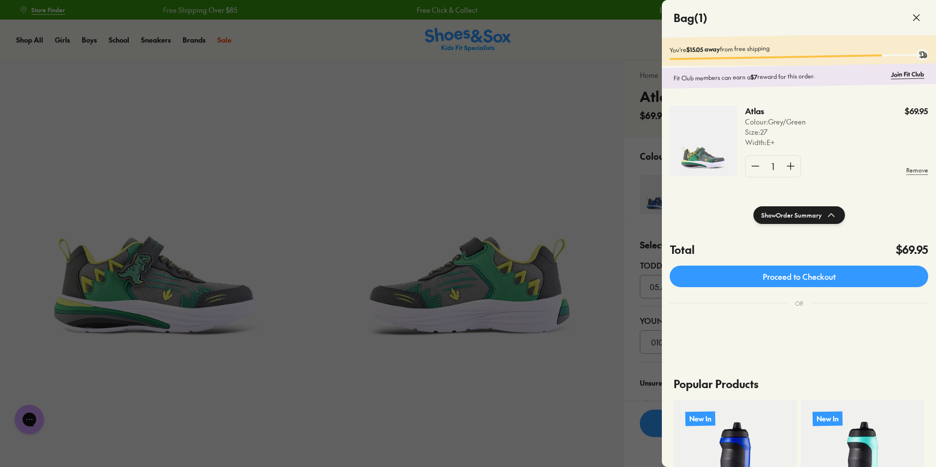
click at [914, 17] on icon at bounding box center [917, 18] width 12 height 12
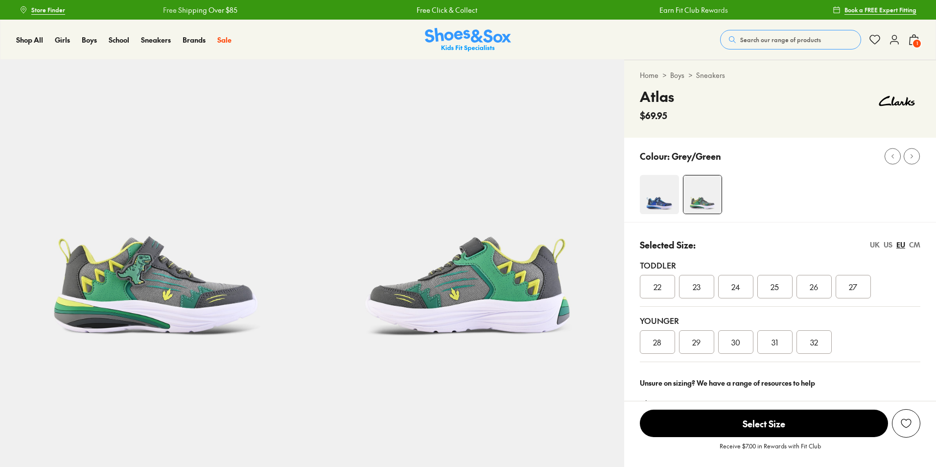
select select "*"
click at [391, 100] on img at bounding box center [468, 216] width 312 height 312
